Goal: Complete application form

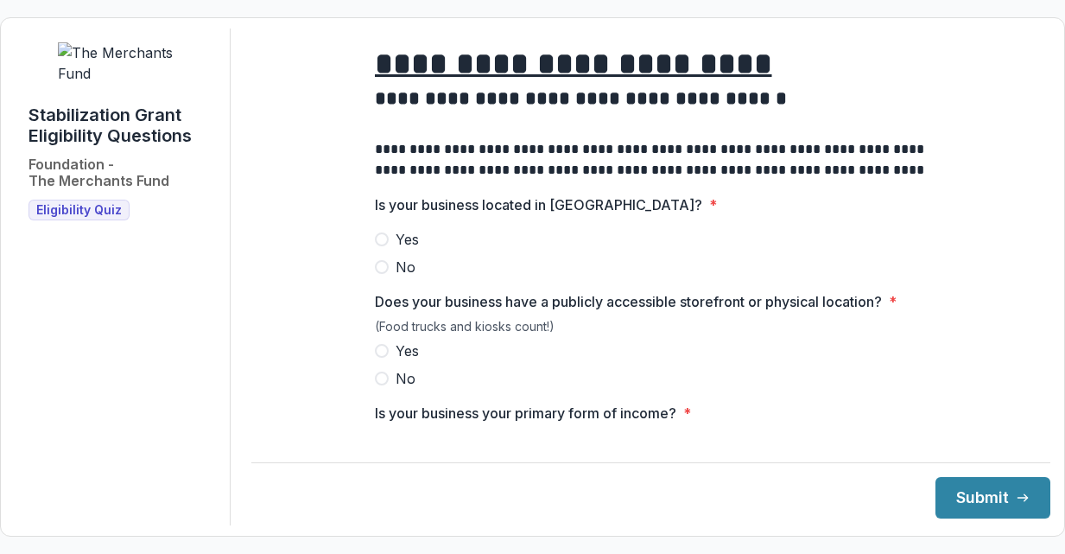
click at [379, 246] on span at bounding box center [382, 239] width 14 height 14
click at [380, 357] on span at bounding box center [382, 351] width 14 height 14
click at [935, 503] on button "Submit" at bounding box center [992, 497] width 115 height 41
click at [383, 246] on span at bounding box center [382, 239] width 14 height 14
click at [955, 497] on button "Submit" at bounding box center [992, 497] width 115 height 41
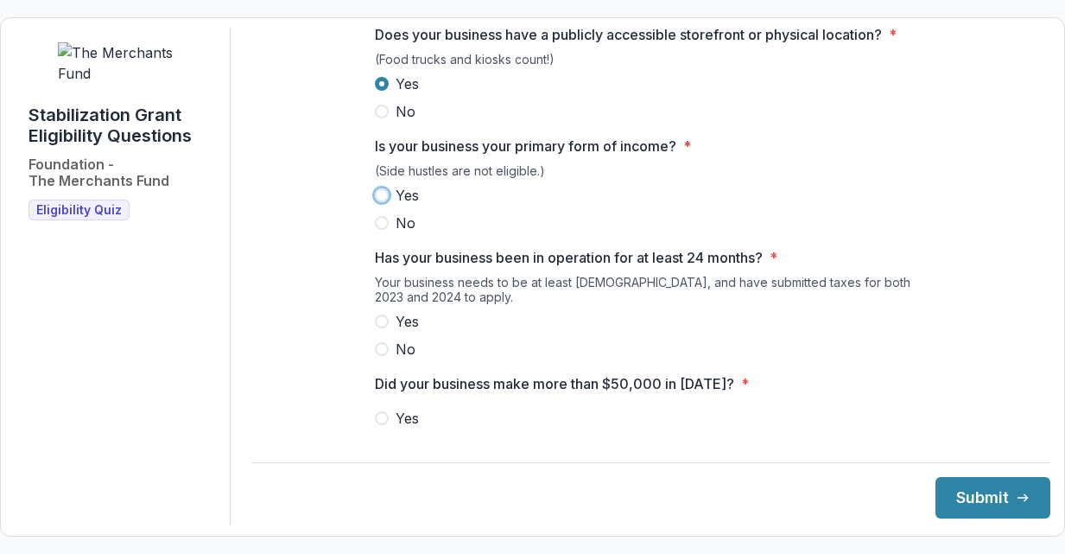
scroll to position [292, 0]
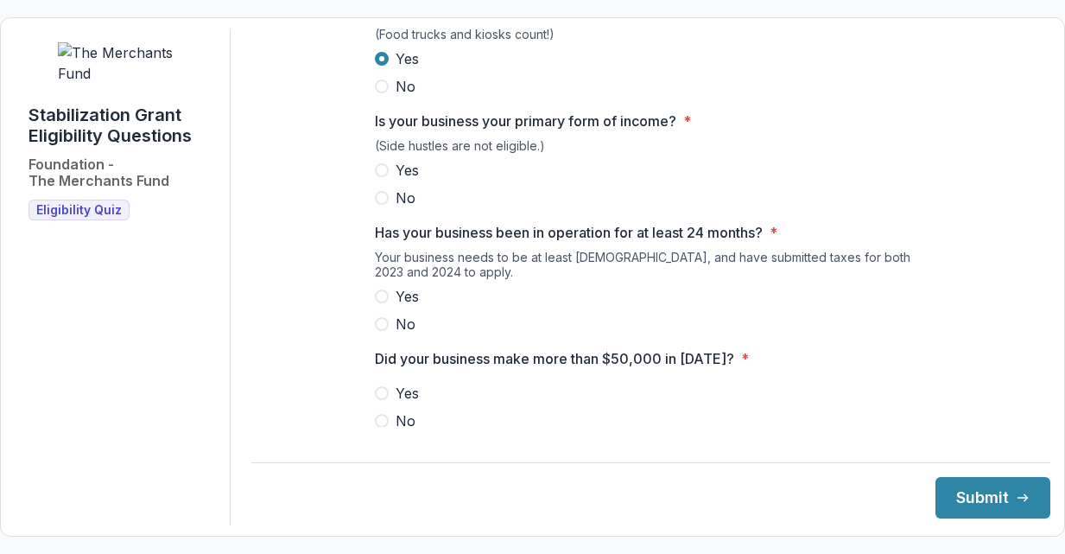
click at [379, 177] on span at bounding box center [382, 170] width 14 height 14
click at [384, 302] on label "Yes" at bounding box center [651, 296] width 553 height 21
click at [380, 400] on span at bounding box center [382, 393] width 14 height 14
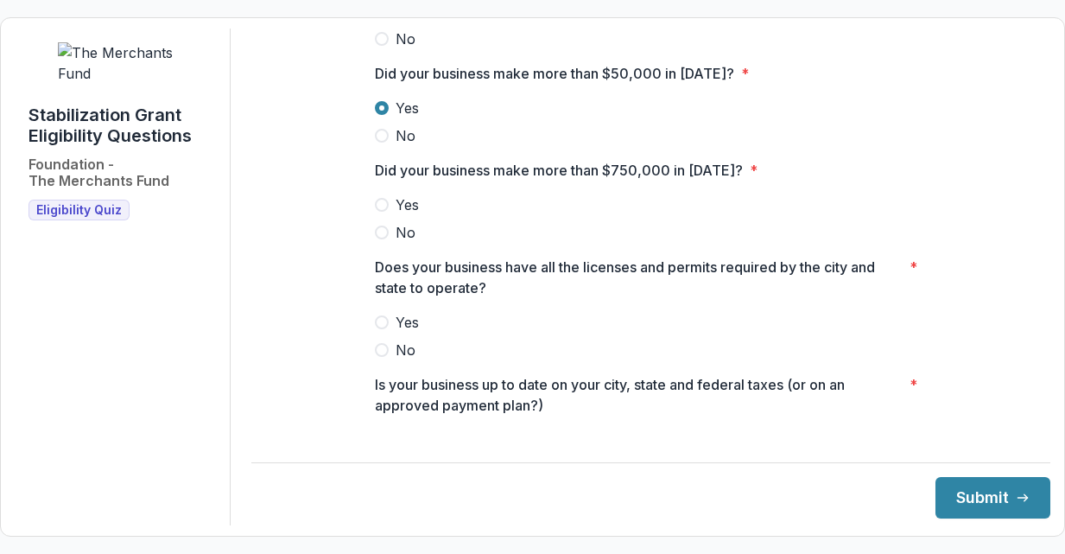
scroll to position [575, 0]
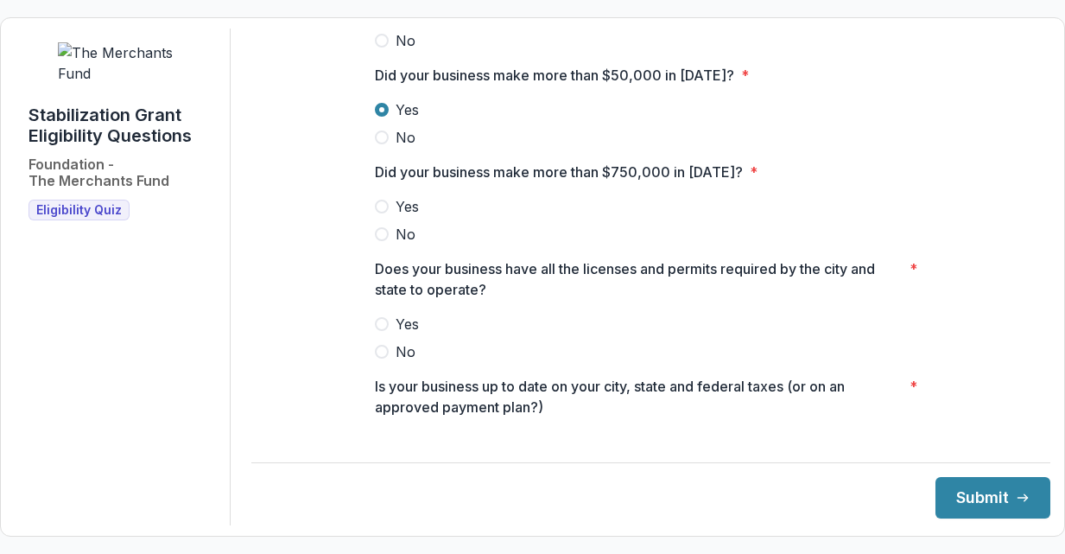
click at [378, 241] on span at bounding box center [382, 234] width 14 height 14
click at [382, 331] on span at bounding box center [382, 324] width 14 height 14
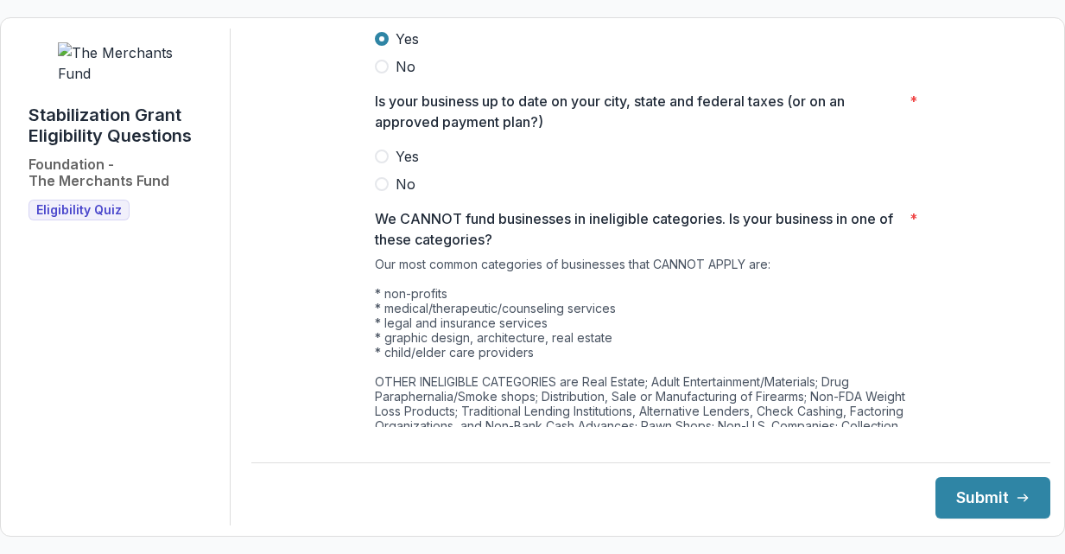
scroll to position [866, 0]
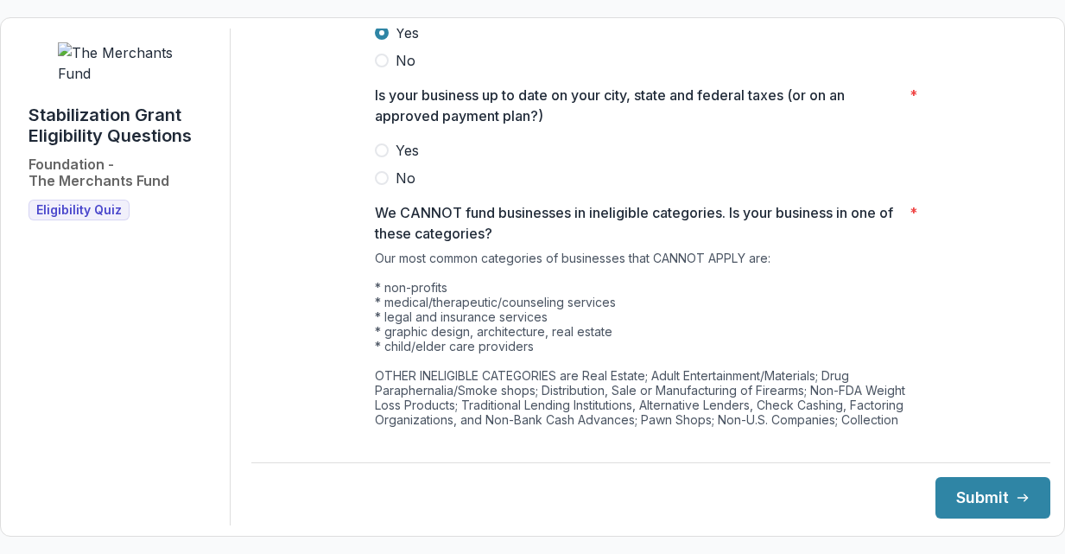
click at [382, 157] on span at bounding box center [382, 150] width 14 height 14
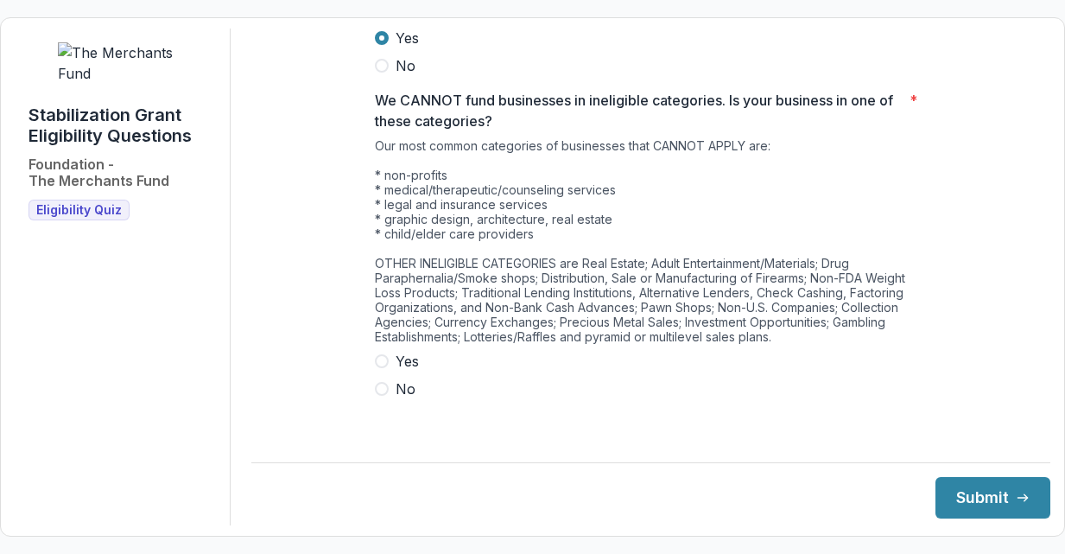
scroll to position [976, 0]
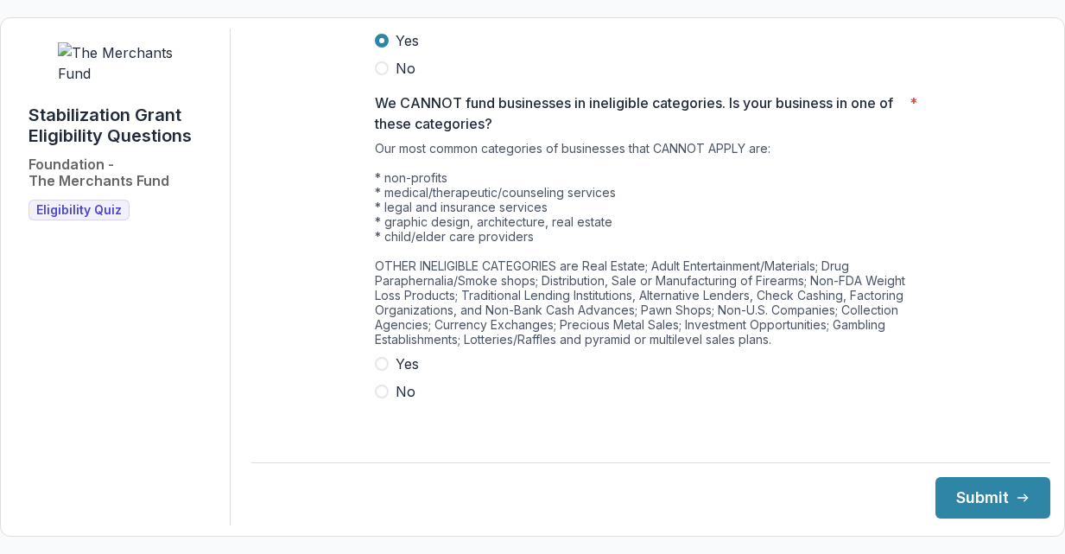
click at [379, 398] on span at bounding box center [382, 391] width 14 height 14
click at [952, 495] on button "Submit" at bounding box center [992, 497] width 115 height 41
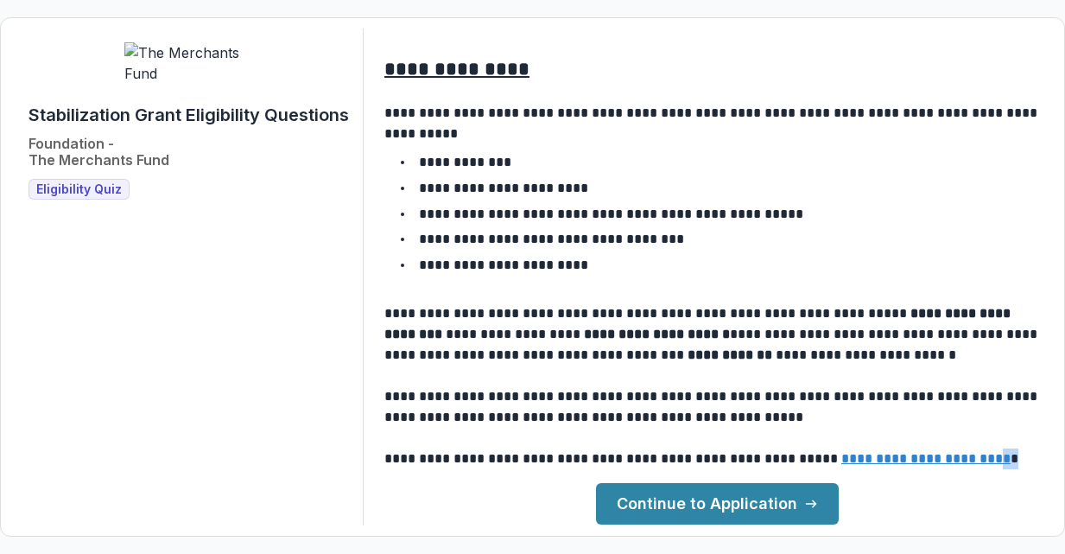
drag, startPoint x: 1008, startPoint y: 461, endPoint x: 995, endPoint y: 460, distance: 13.0
click at [995, 460] on p "**********" at bounding box center [715, 427] width 663 height 83
click at [1042, 461] on p "**********" at bounding box center [715, 427] width 663 height 83
click at [724, 499] on link "Continue to Application" at bounding box center [717, 503] width 243 height 41
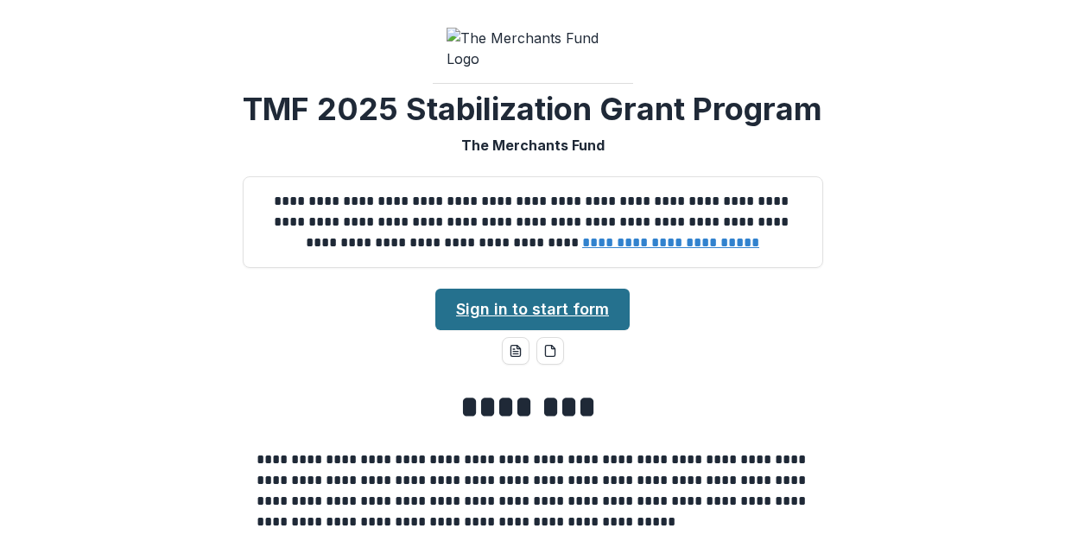
click at [542, 330] on link "Sign in to start form" at bounding box center [532, 308] width 194 height 41
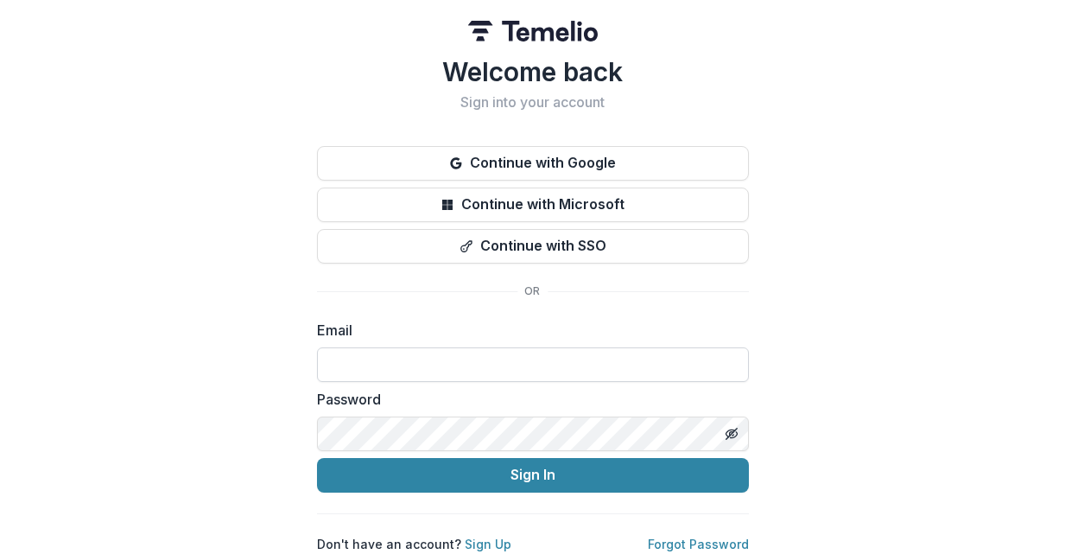
click at [434, 363] on input at bounding box center [533, 364] width 432 height 35
type input "**********"
click at [891, 435] on div "**********" at bounding box center [532, 277] width 1065 height 554
click at [731, 427] on icon "Toggle password visibility" at bounding box center [731, 434] width 14 height 14
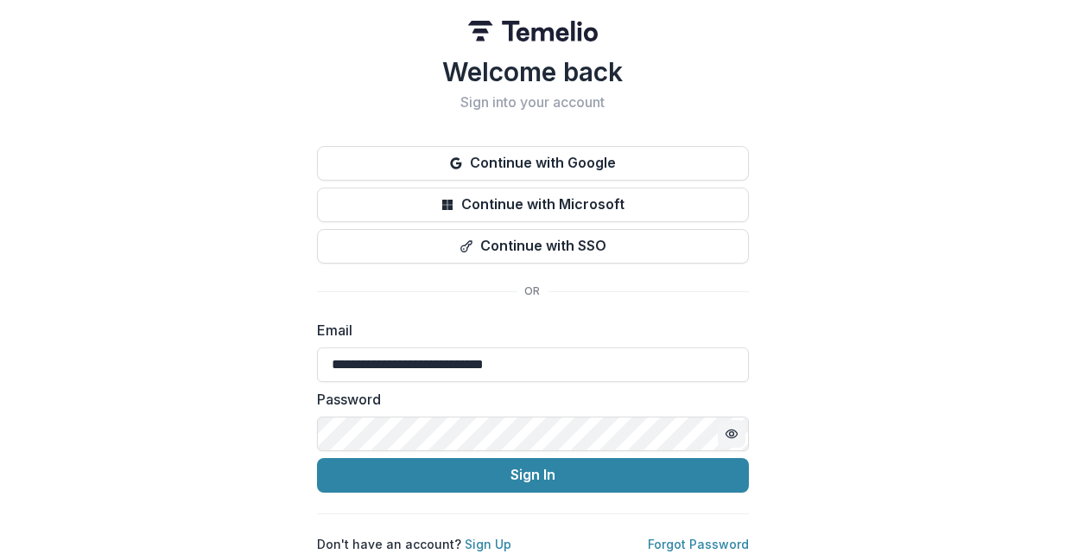
click at [1038, 412] on div "**********" at bounding box center [532, 277] width 1065 height 554
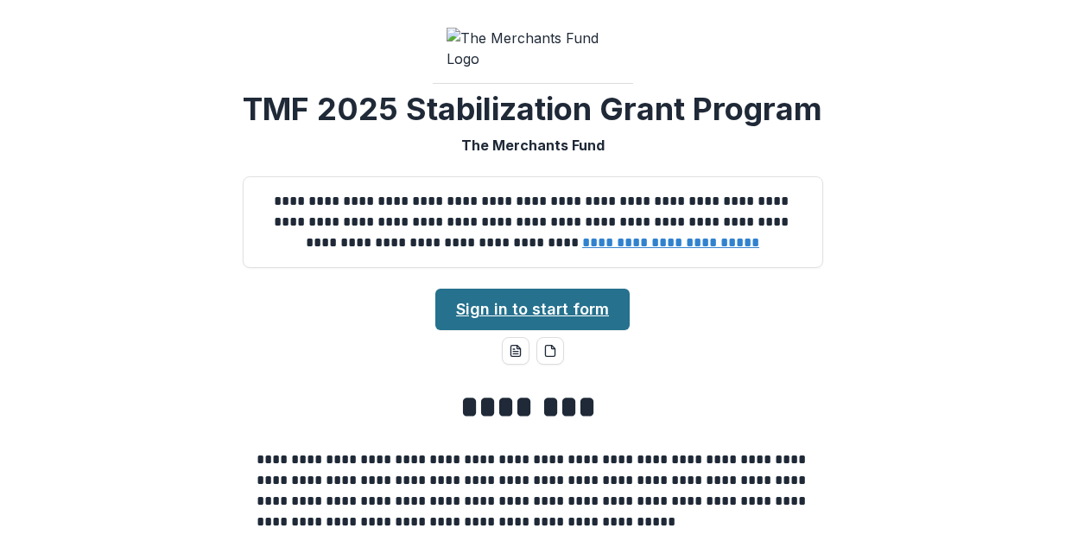
click at [545, 330] on link "Sign in to start form" at bounding box center [532, 308] width 194 height 41
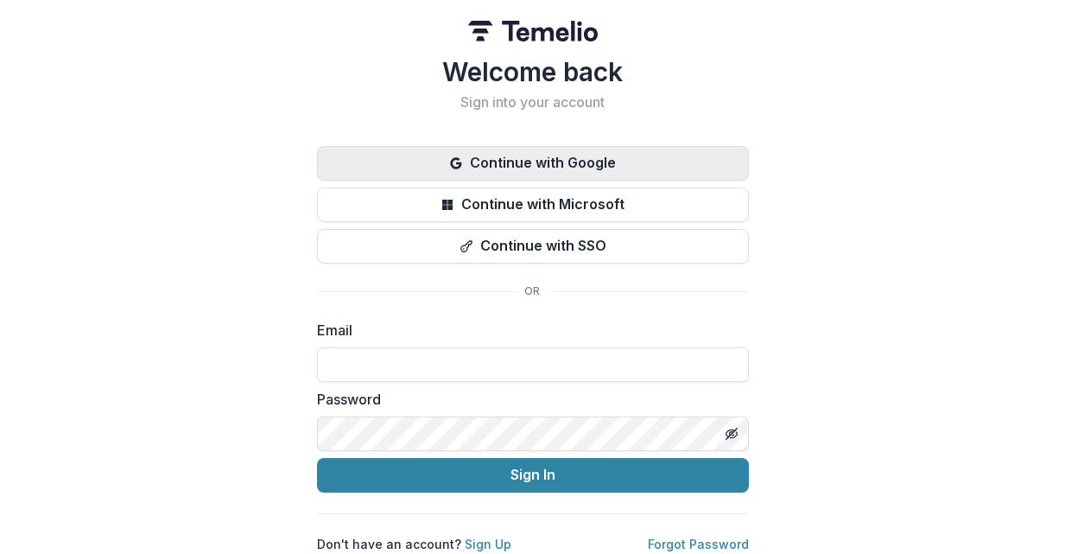
click at [558, 158] on button "Continue with Google" at bounding box center [533, 163] width 432 height 35
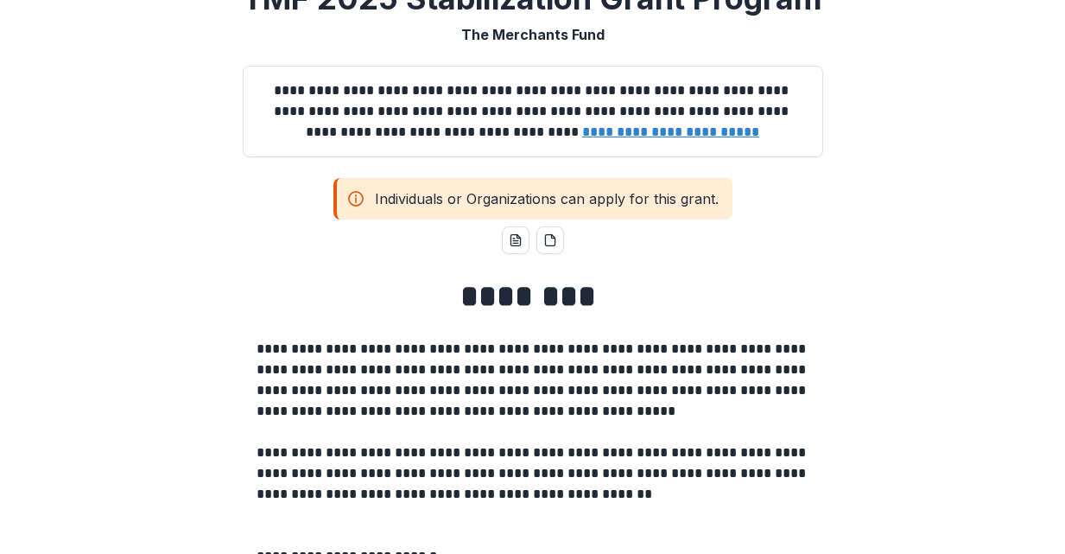
scroll to position [124, 0]
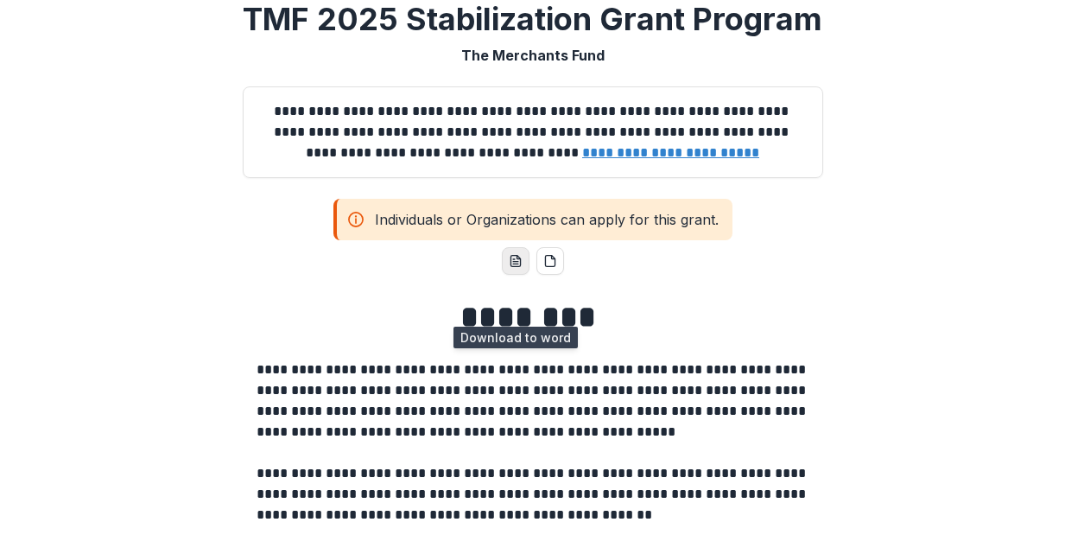
click at [513, 268] on icon "word-download" at bounding box center [516, 261] width 14 height 14
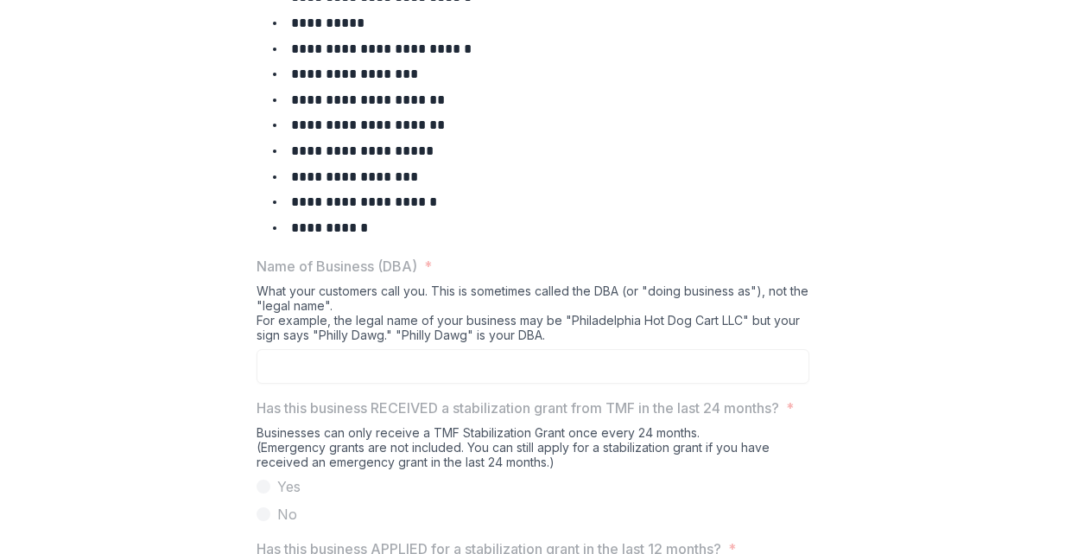
scroll to position [687, 0]
